Goal: Transaction & Acquisition: Purchase product/service

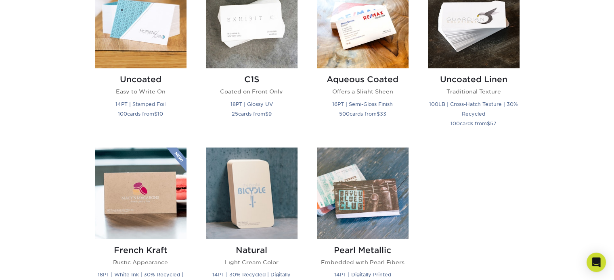
scroll to position [828, 0]
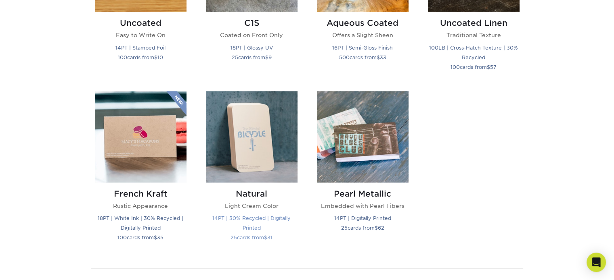
click at [244, 124] on img at bounding box center [252, 137] width 92 height 92
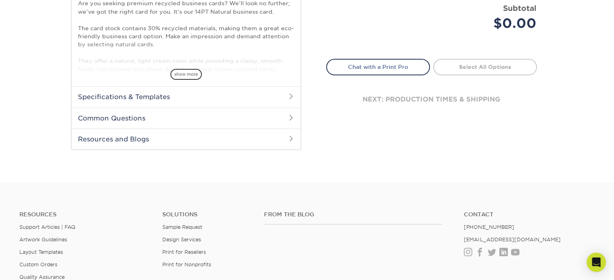
scroll to position [148, 0]
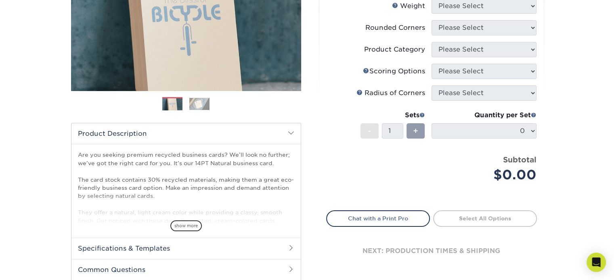
click at [198, 103] on img at bounding box center [199, 104] width 20 height 12
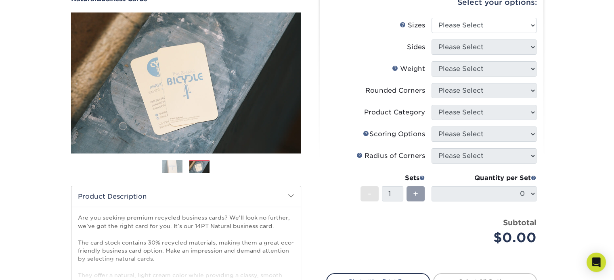
scroll to position [83, 0]
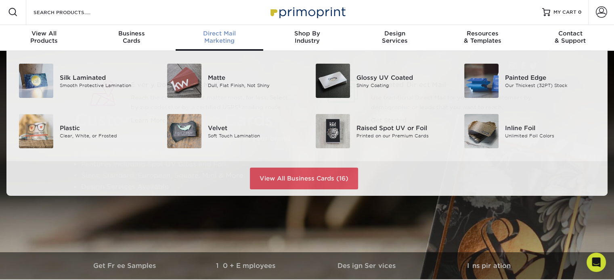
scroll to position [1, 0]
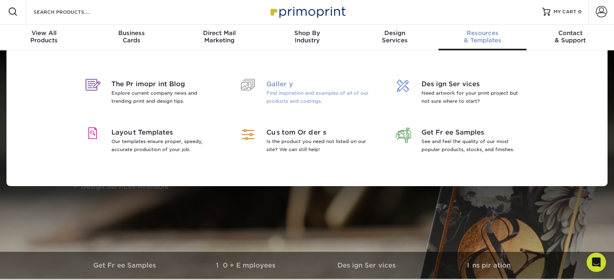
click at [262, 82] on div at bounding box center [248, 93] width 37 height 29
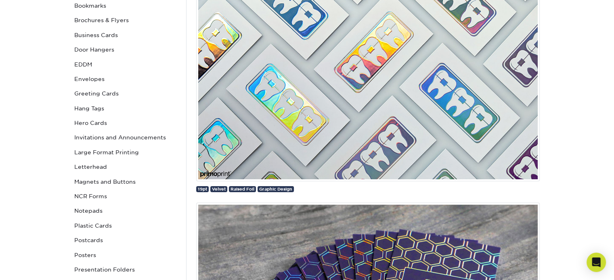
scroll to position [202, 0]
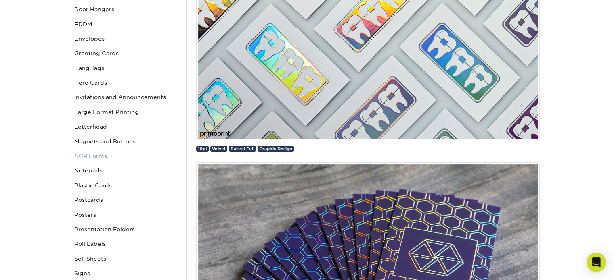
click at [93, 158] on link "NCR Forms" at bounding box center [125, 156] width 109 height 15
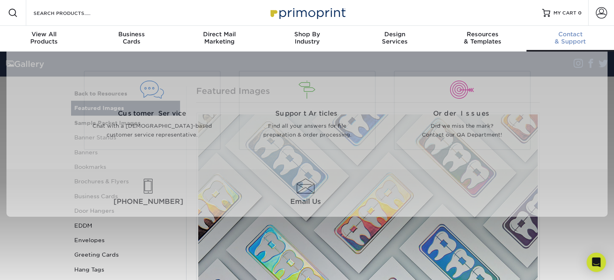
click at [571, 32] on span "Contact" at bounding box center [570, 34] width 88 height 7
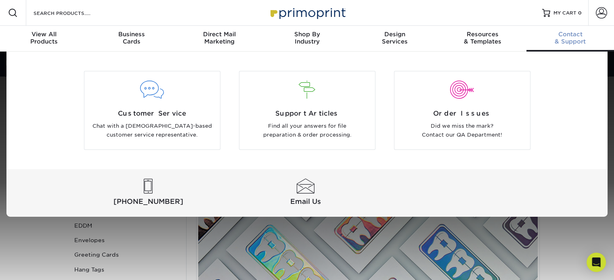
click at [574, 37] on span "Contact" at bounding box center [570, 34] width 88 height 7
click at [325, 109] on span "Support Articles" at bounding box center [306, 114] width 123 height 10
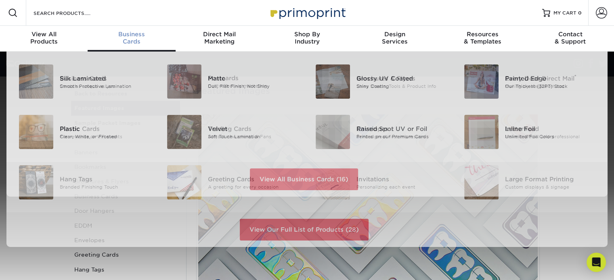
scroll to position [0, 0]
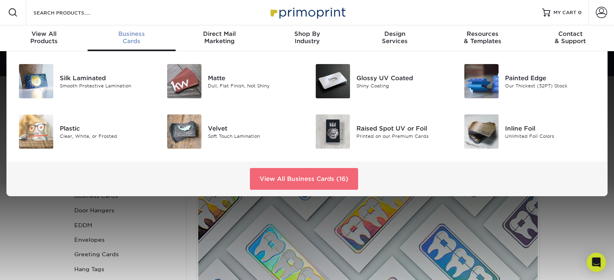
click at [331, 173] on link "View All Business Cards (16)" at bounding box center [304, 179] width 108 height 22
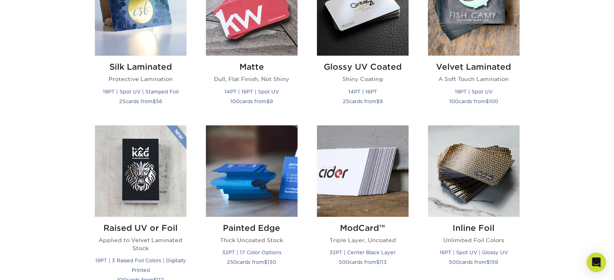
scroll to position [280, 0]
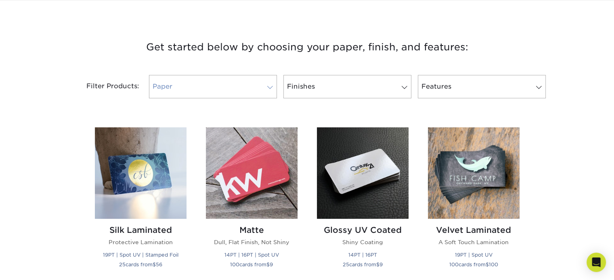
click at [267, 83] on link "Paper" at bounding box center [213, 86] width 128 height 23
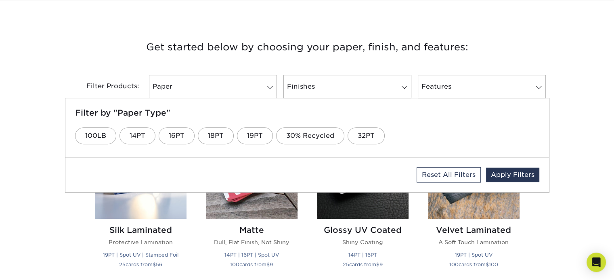
click at [93, 48] on h3 "Get started below by choosing your paper, finish, and features:" at bounding box center [307, 47] width 472 height 36
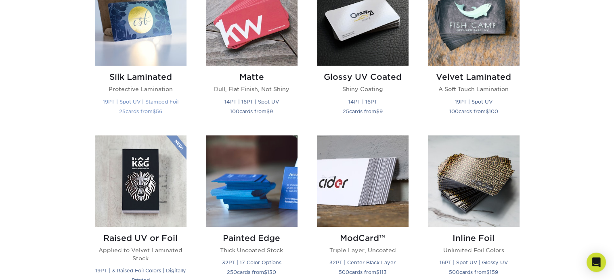
scroll to position [177, 0]
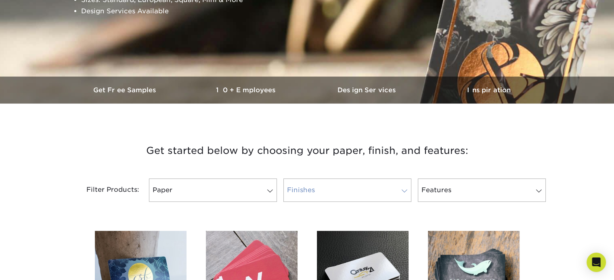
click at [406, 187] on link "Finishes" at bounding box center [347, 190] width 128 height 23
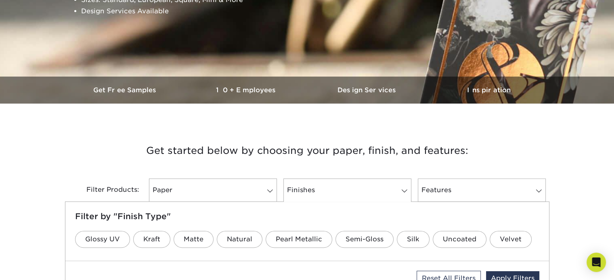
click at [499, 153] on h3 "Get started below by choosing your paper, finish, and features:" at bounding box center [307, 151] width 472 height 36
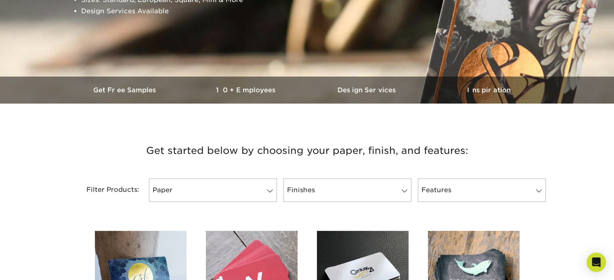
scroll to position [252, 0]
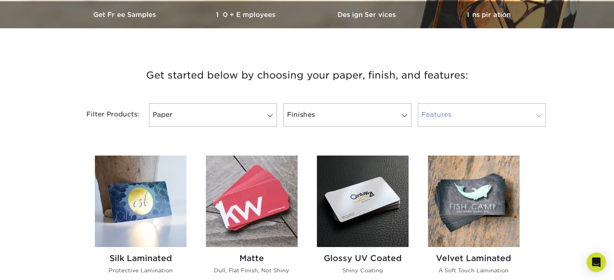
click at [543, 113] on span at bounding box center [538, 116] width 11 height 6
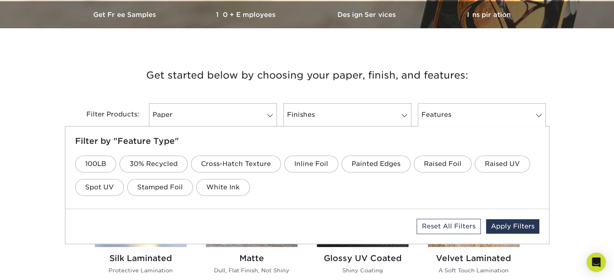
click at [515, 72] on h3 "Get started below by choosing your paper, finish, and features:" at bounding box center [307, 75] width 472 height 36
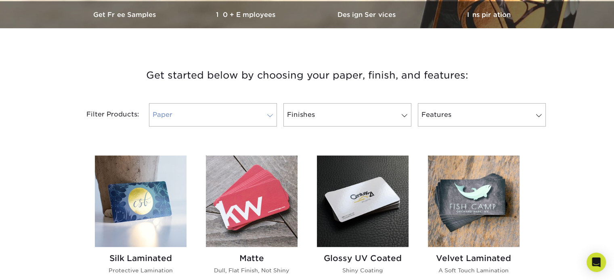
click at [269, 114] on span at bounding box center [269, 116] width 11 height 6
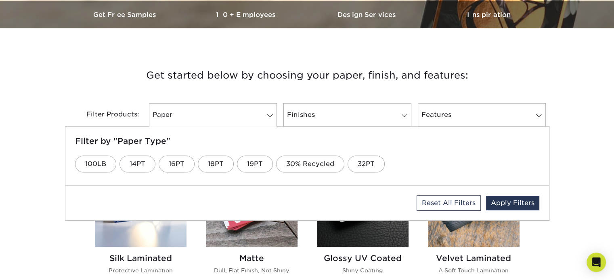
click at [69, 78] on div "Get started below by choosing your paper, finish, and features: Filtered Matche…" at bounding box center [307, 97] width 484 height 98
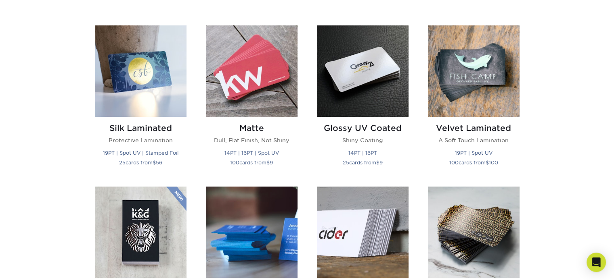
scroll to position [384, 0]
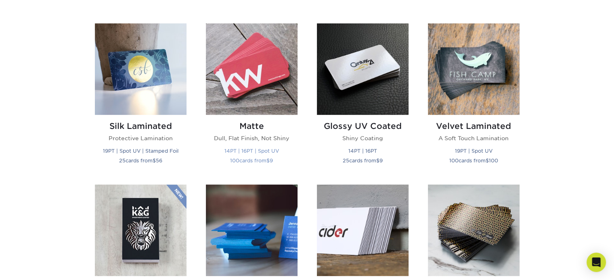
click at [250, 74] on img at bounding box center [252, 69] width 92 height 92
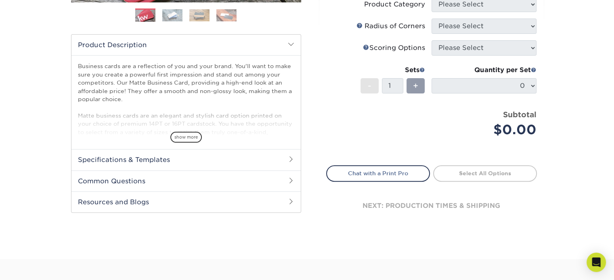
scroll to position [239, 0]
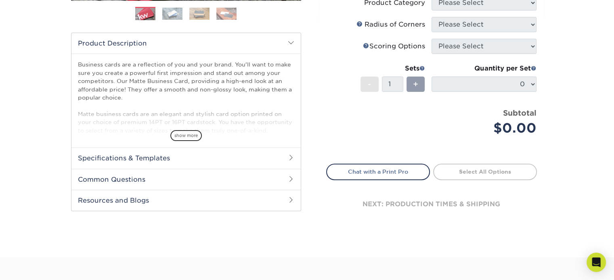
click at [284, 157] on h2 "Specifications & Templates" at bounding box center [185, 158] width 229 height 21
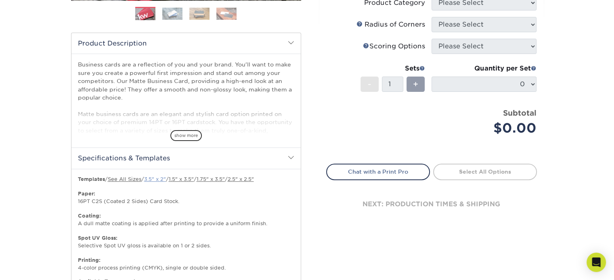
click at [161, 180] on link "3.5" x 2"" at bounding box center [155, 179] width 22 height 6
click at [187, 137] on span "show more" at bounding box center [185, 135] width 31 height 11
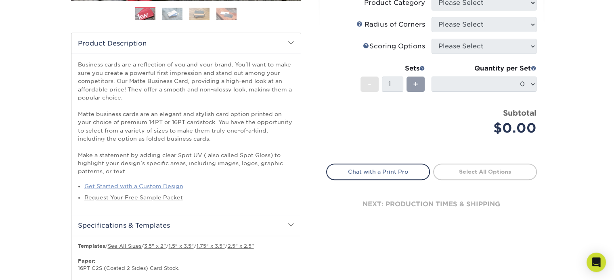
click at [131, 185] on link "Get Started with a Custom Design" at bounding box center [133, 186] width 99 height 6
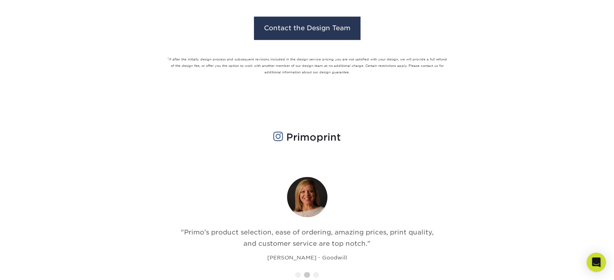
scroll to position [587, 0]
